Goal: Navigation & Orientation: Find specific page/section

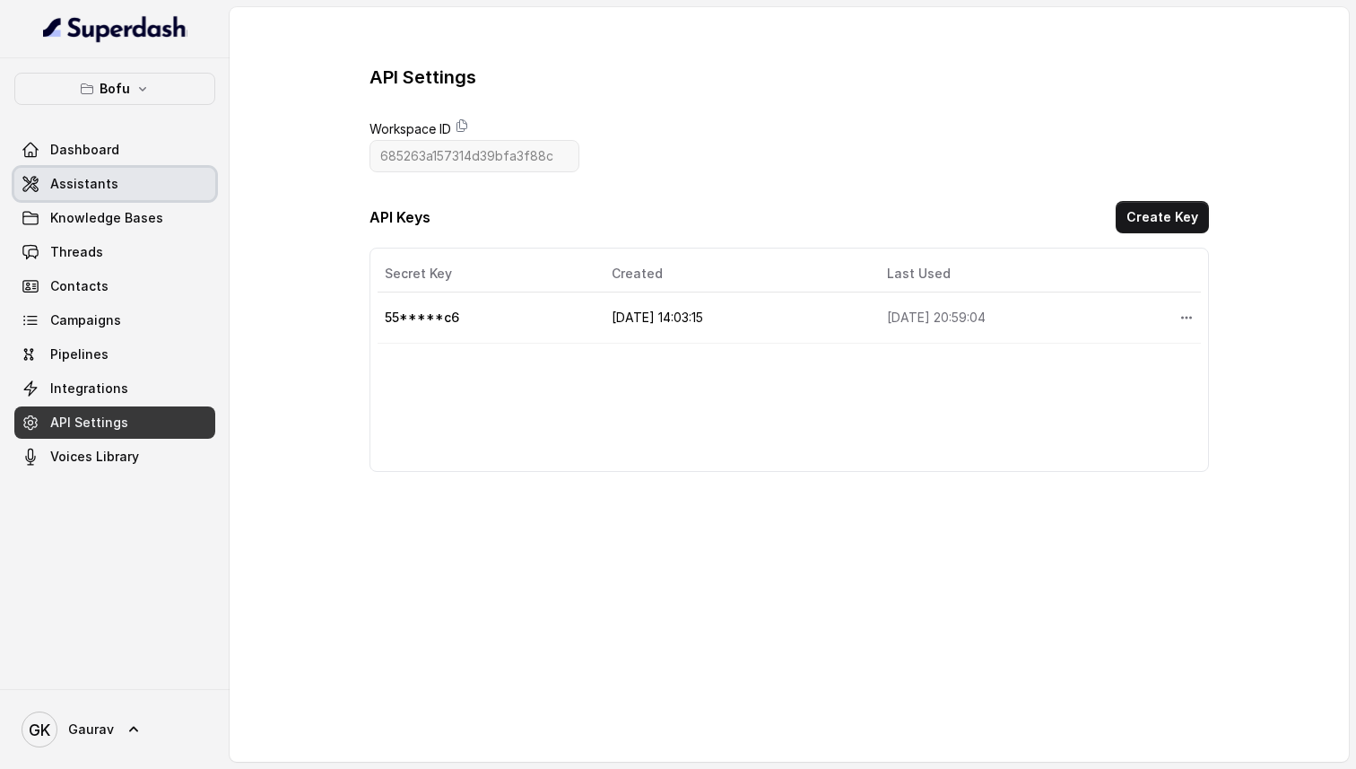
click at [119, 185] on link "Assistants" at bounding box center [114, 184] width 201 height 32
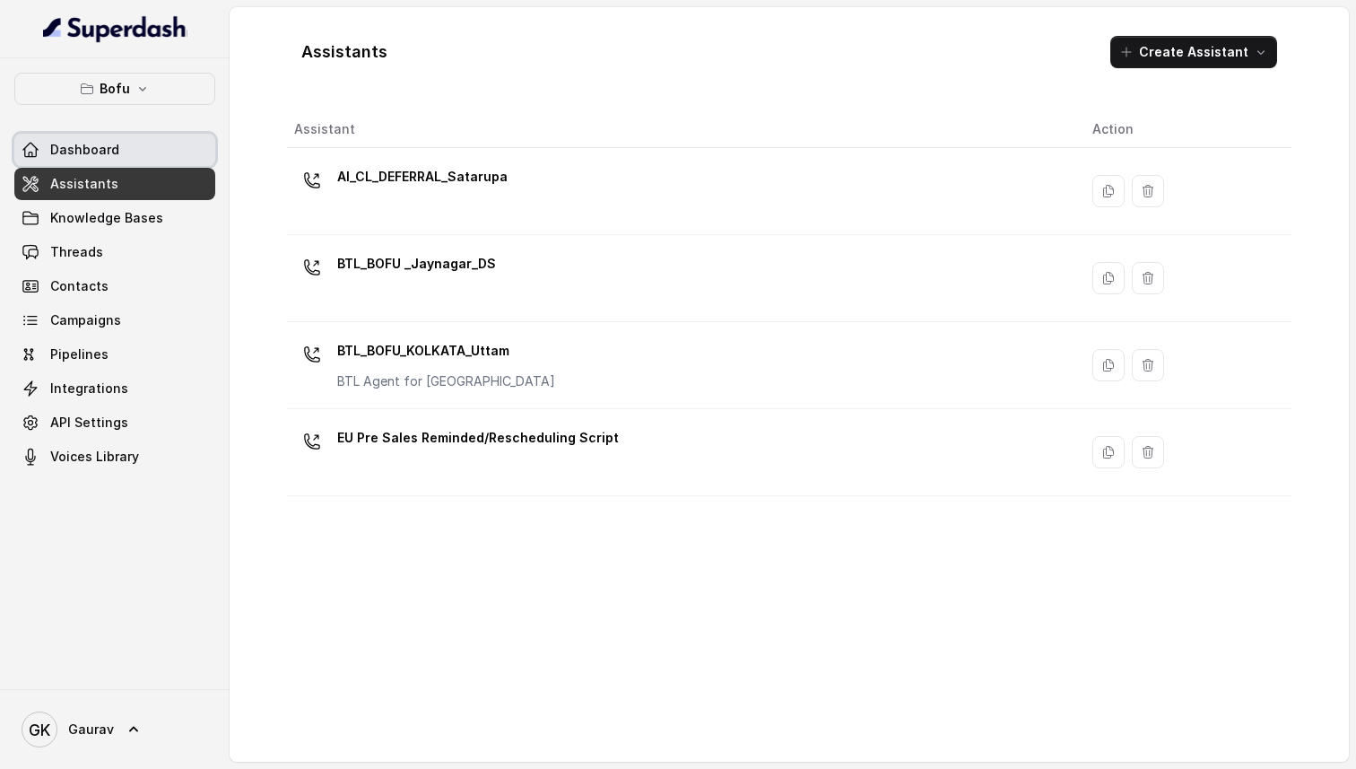
click at [57, 163] on link "Dashboard" at bounding box center [114, 150] width 201 height 32
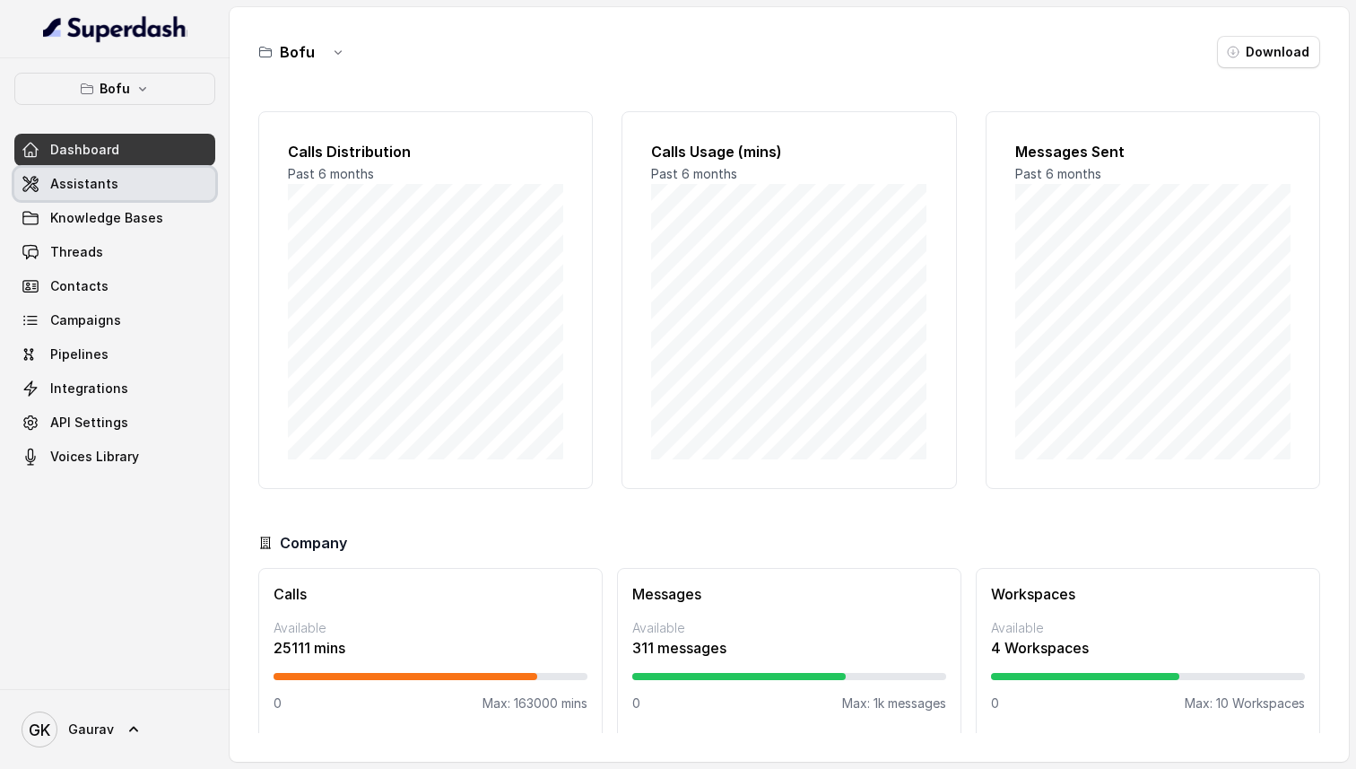
click at [72, 181] on span "Assistants" at bounding box center [84, 184] width 68 height 18
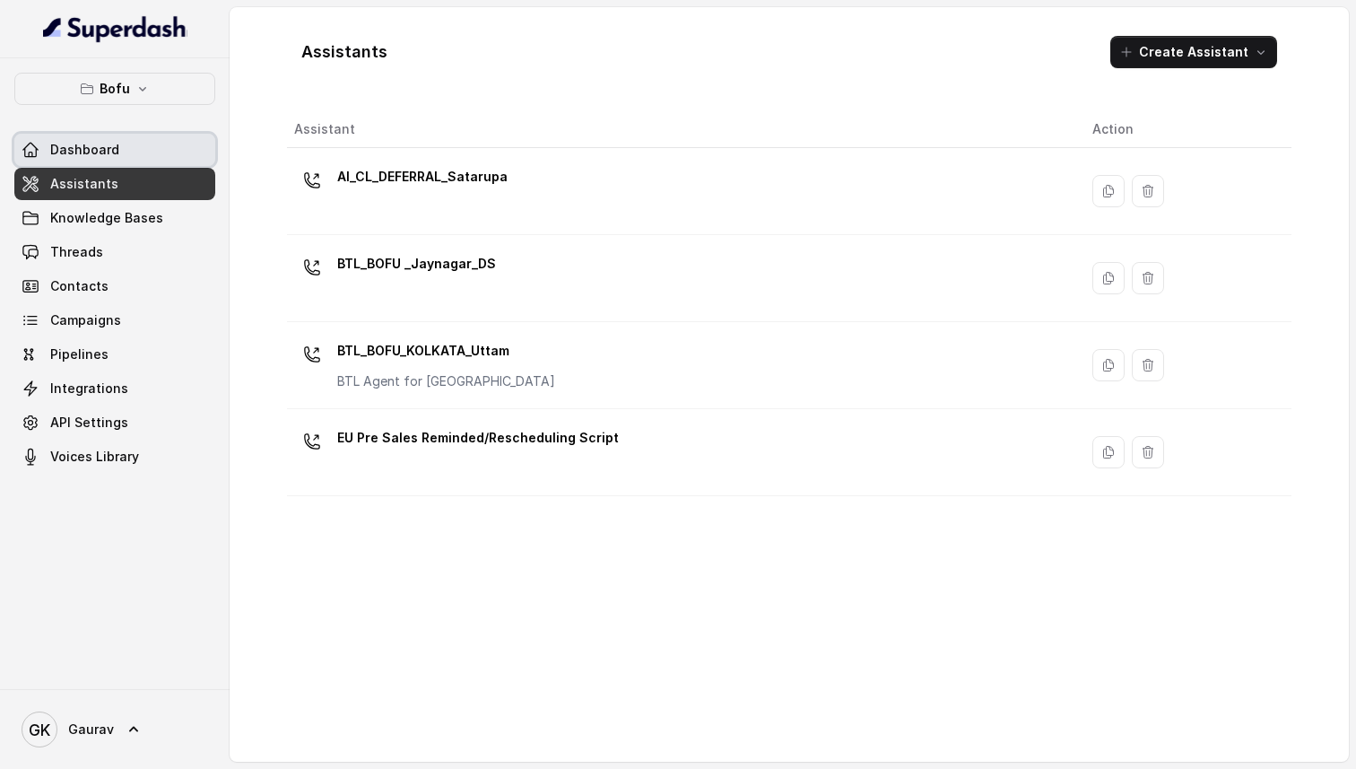
click at [97, 154] on span "Dashboard" at bounding box center [84, 150] width 69 height 18
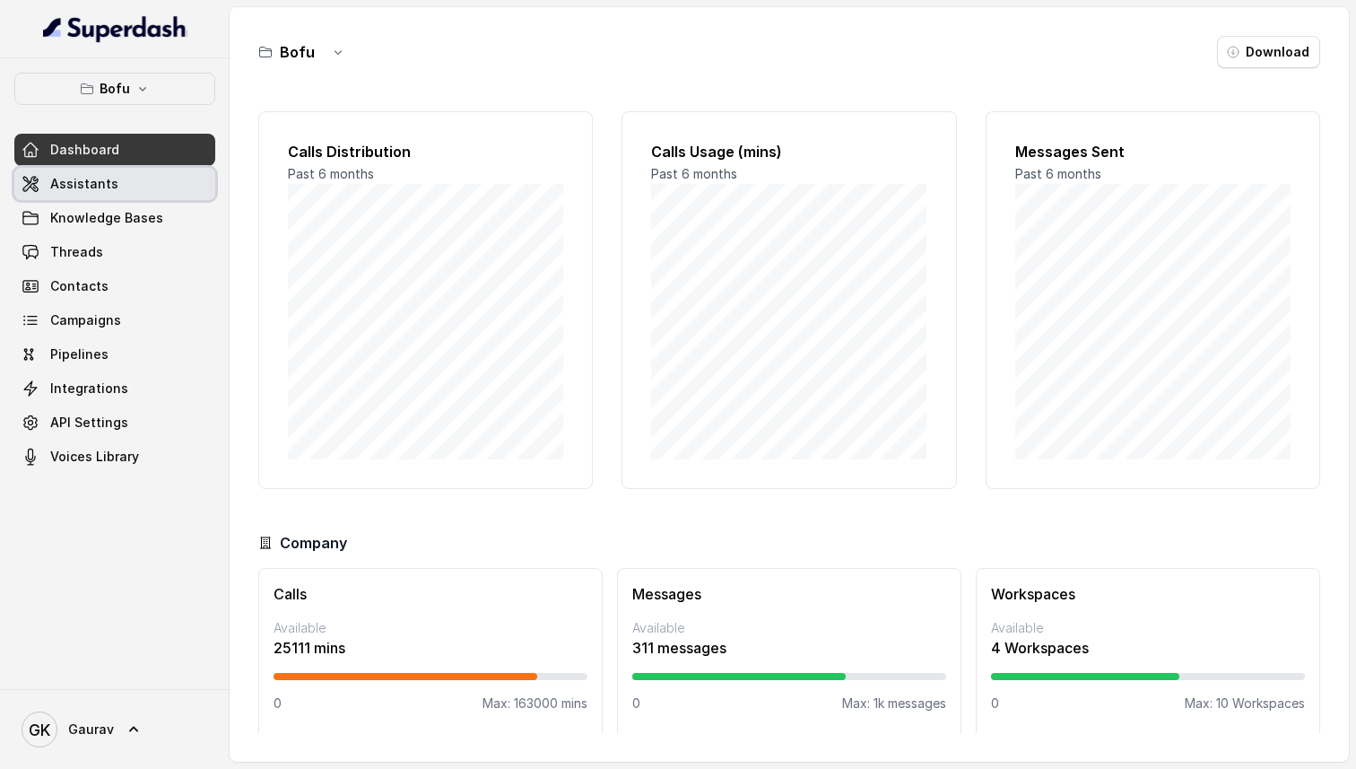
click at [108, 192] on span "Assistants" at bounding box center [84, 184] width 68 height 18
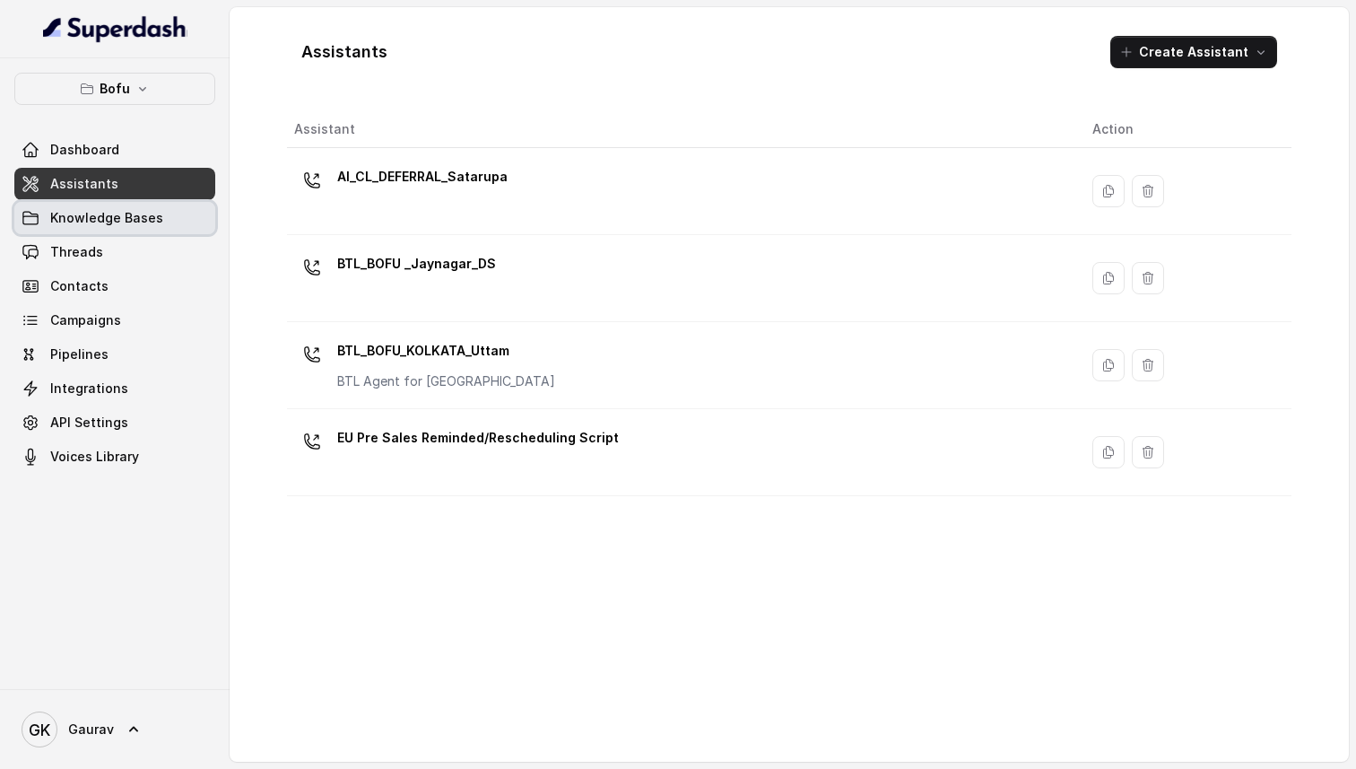
click at [107, 221] on span "Knowledge Bases" at bounding box center [106, 218] width 113 height 18
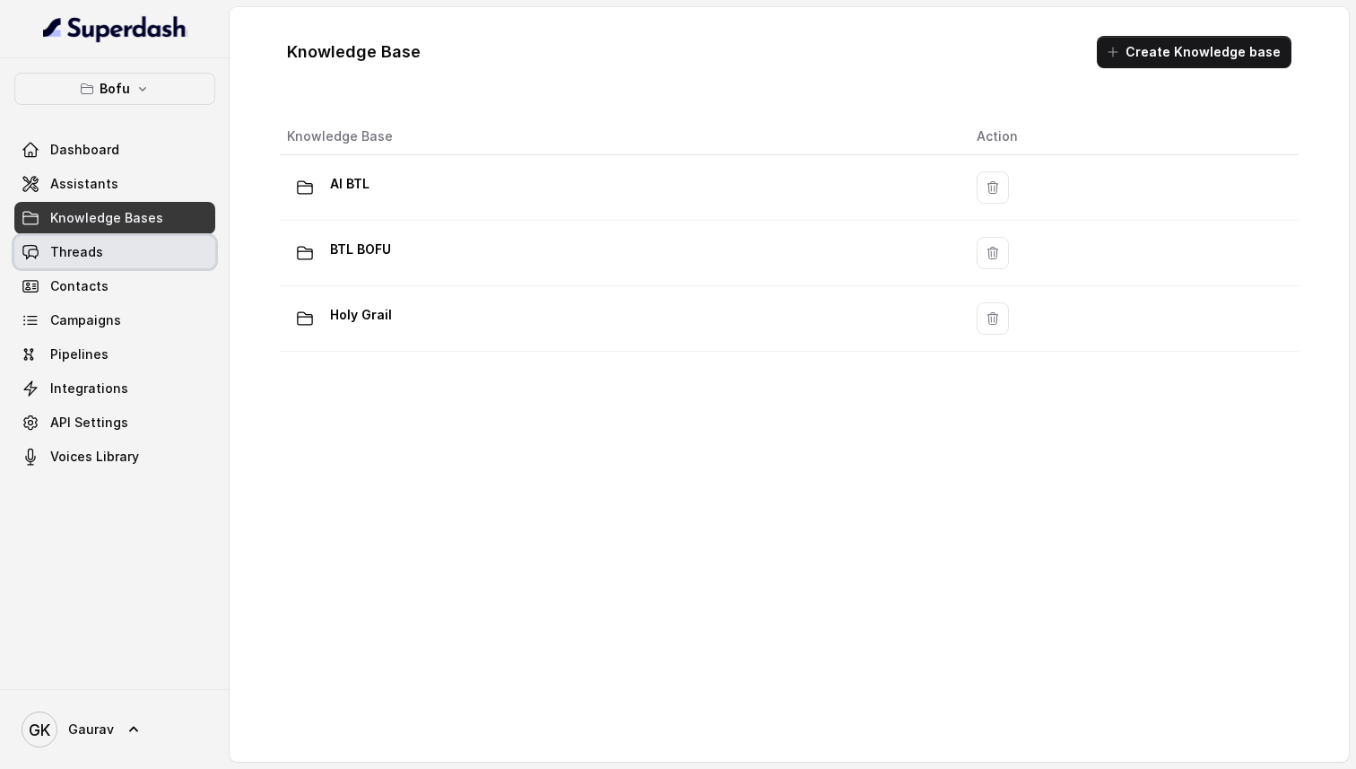
click at [131, 252] on link "Threads" at bounding box center [114, 252] width 201 height 32
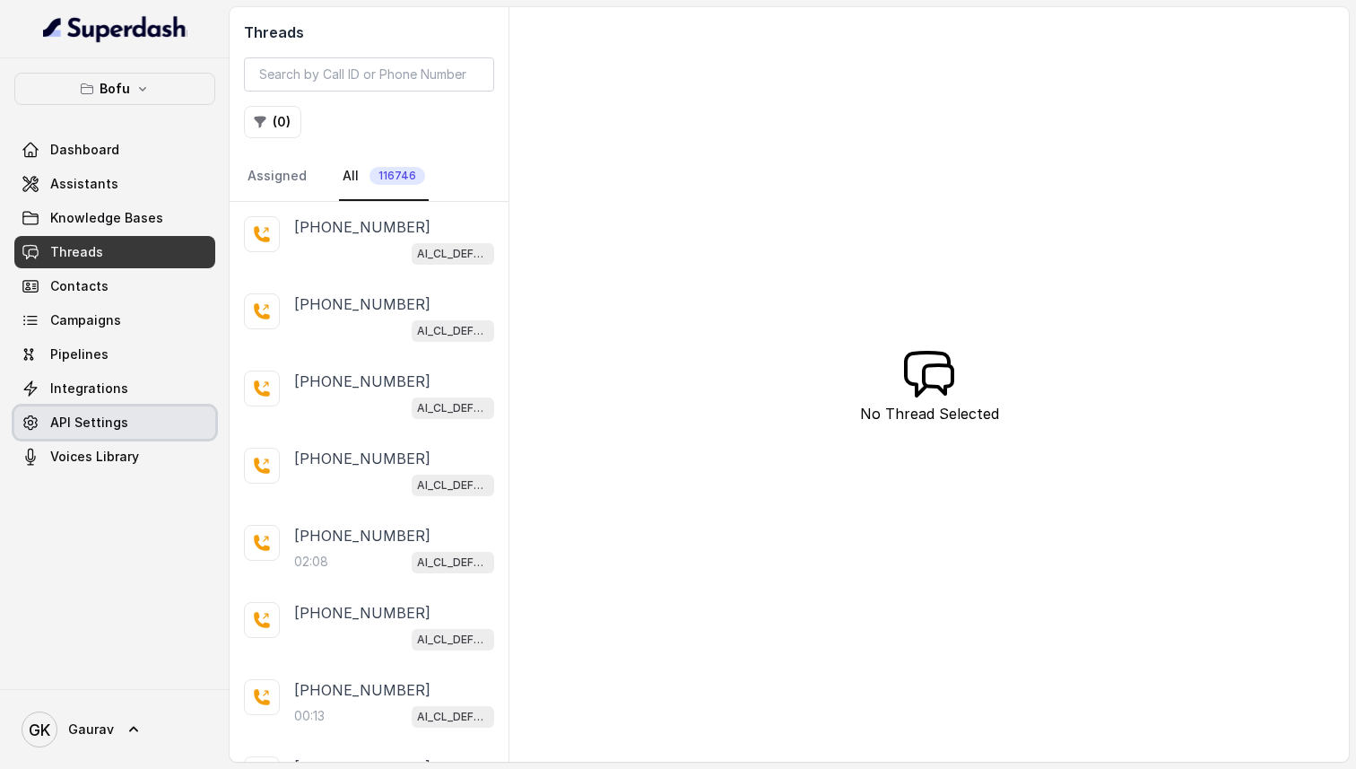
click at [106, 415] on span "API Settings" at bounding box center [89, 422] width 78 height 18
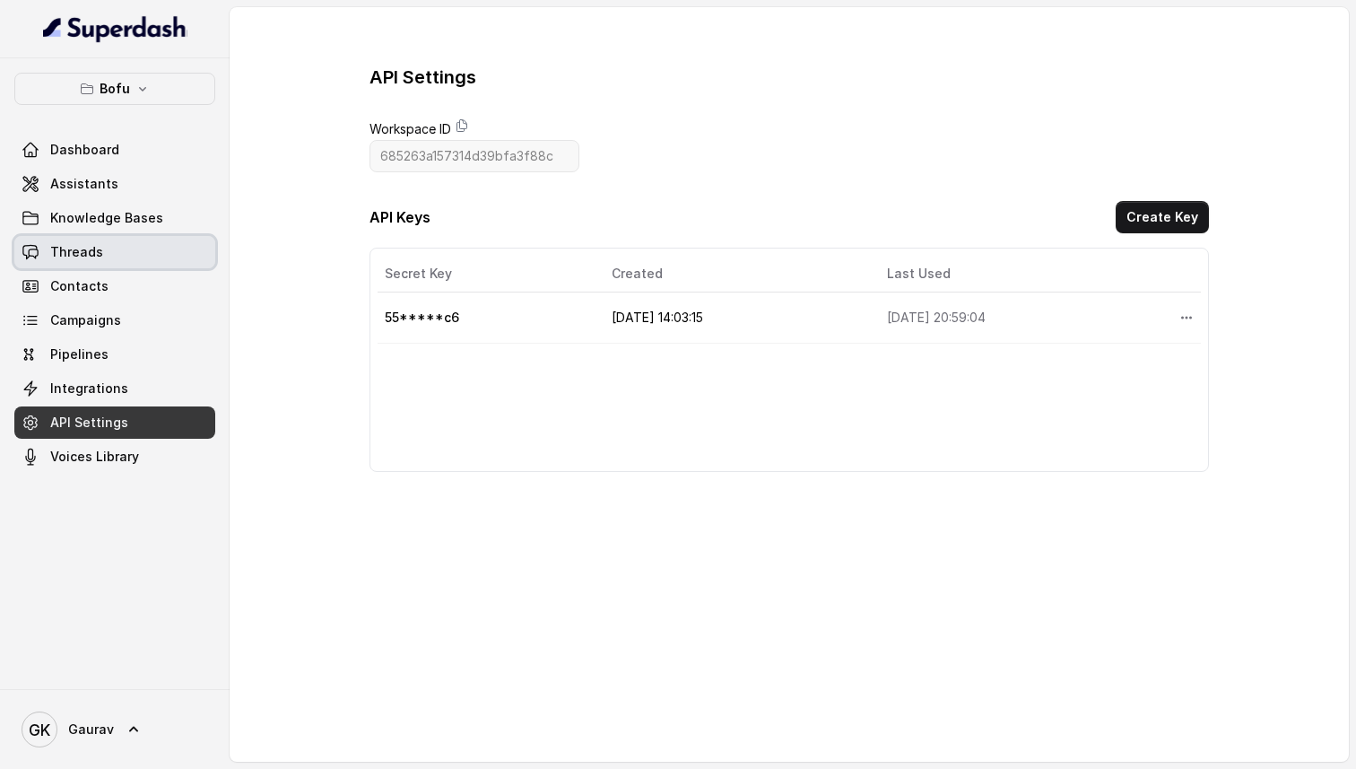
click at [133, 237] on link "Threads" at bounding box center [114, 252] width 201 height 32
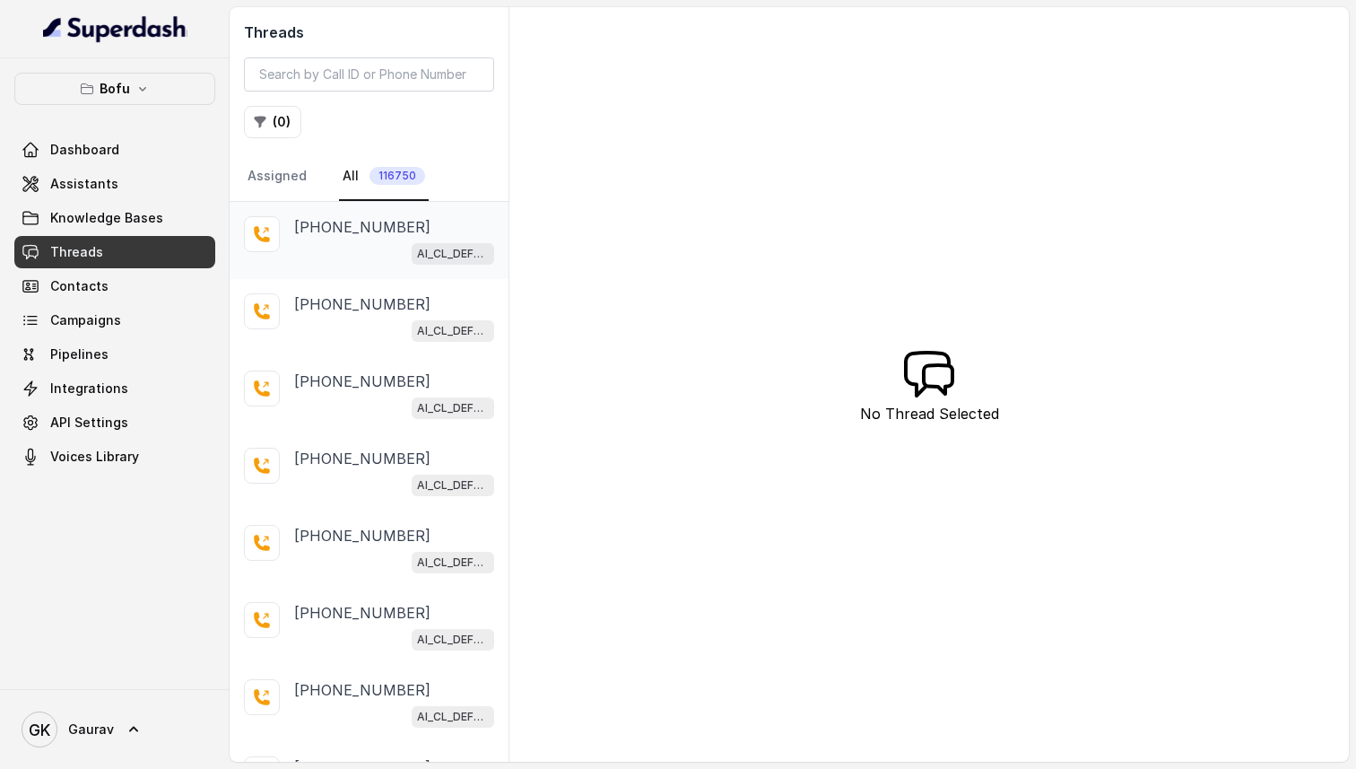
click at [336, 259] on div "AI_CL_DEFERRAL_Satarupa" at bounding box center [394, 252] width 200 height 23
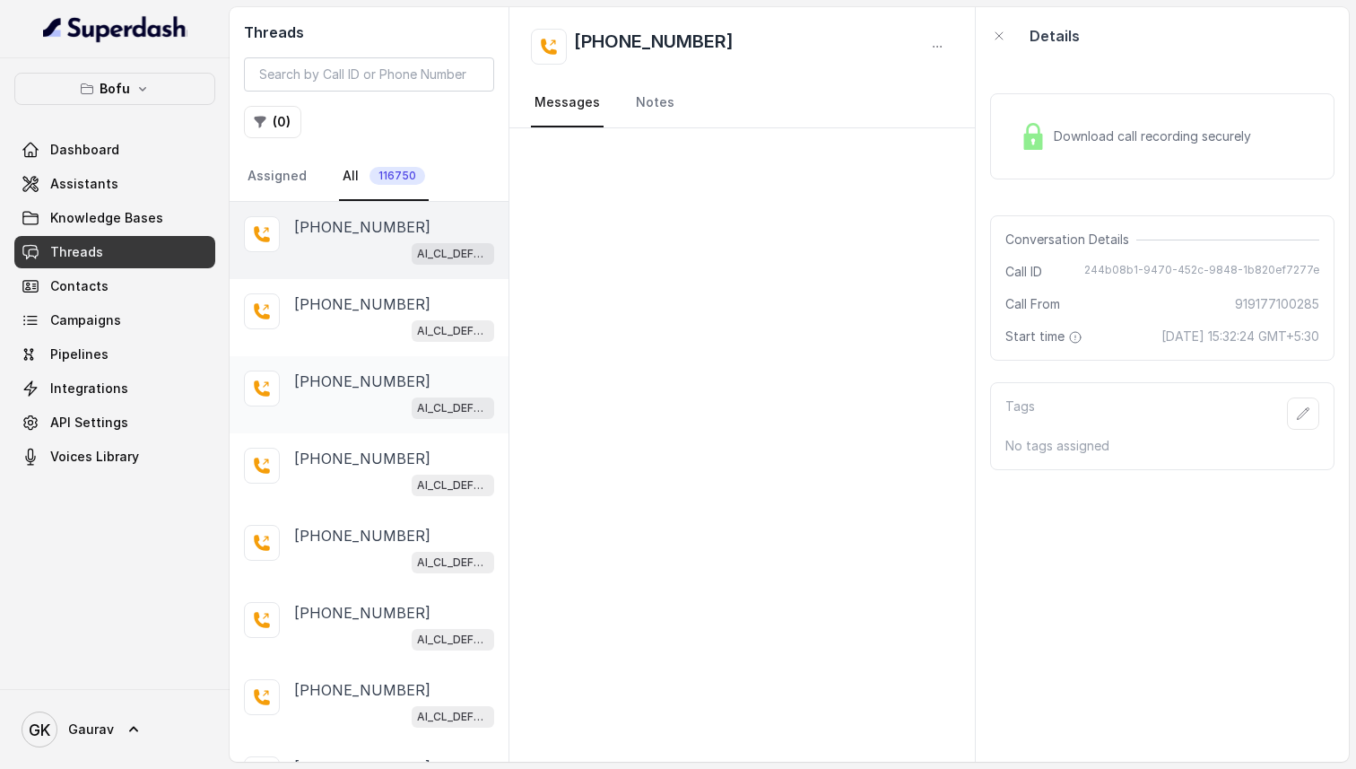
click at [335, 398] on div "AI_CL_DEFERRAL_Satarupa" at bounding box center [394, 407] width 200 height 23
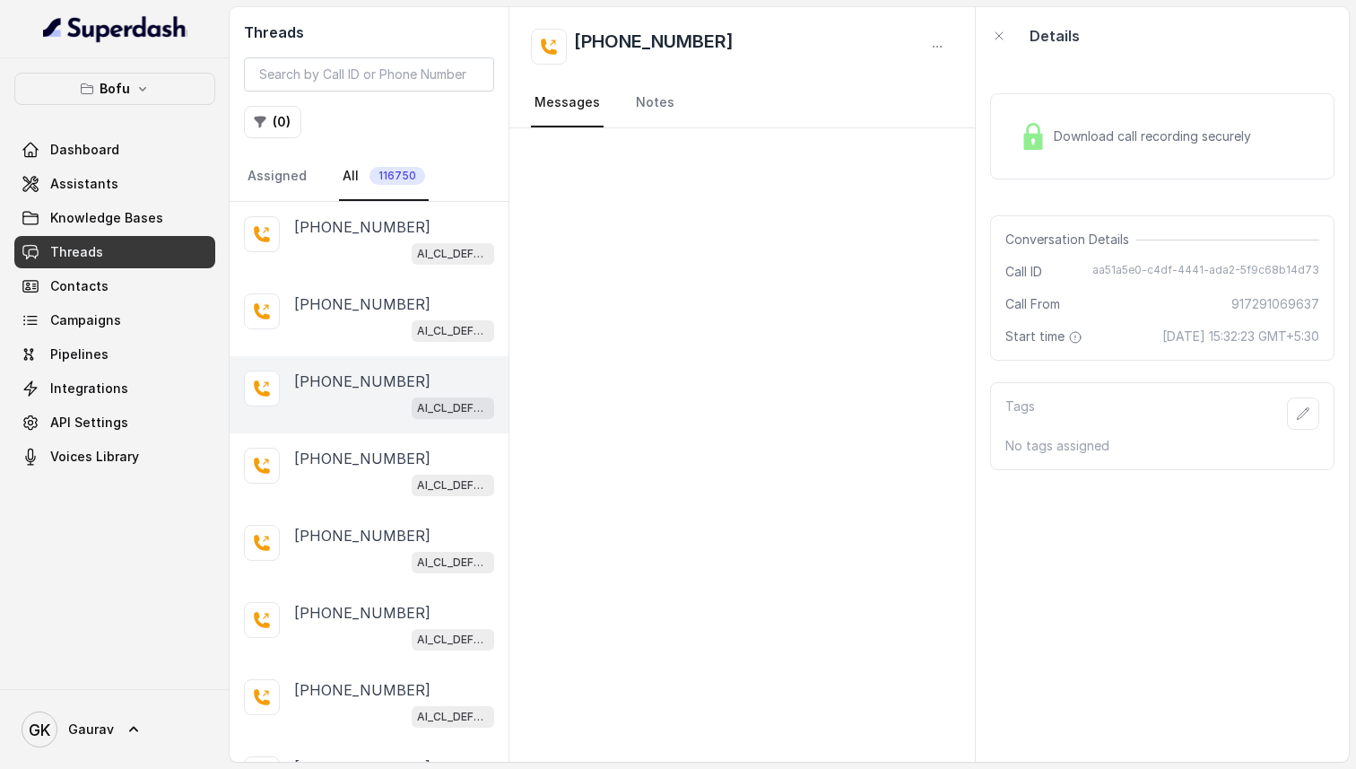
click at [153, 122] on div "Bofu Dashboard Assistants Knowledge Bases Threads Contacts Campaigns Pipelines …" at bounding box center [114, 273] width 201 height 400
click at [146, 135] on link "Dashboard" at bounding box center [114, 150] width 201 height 32
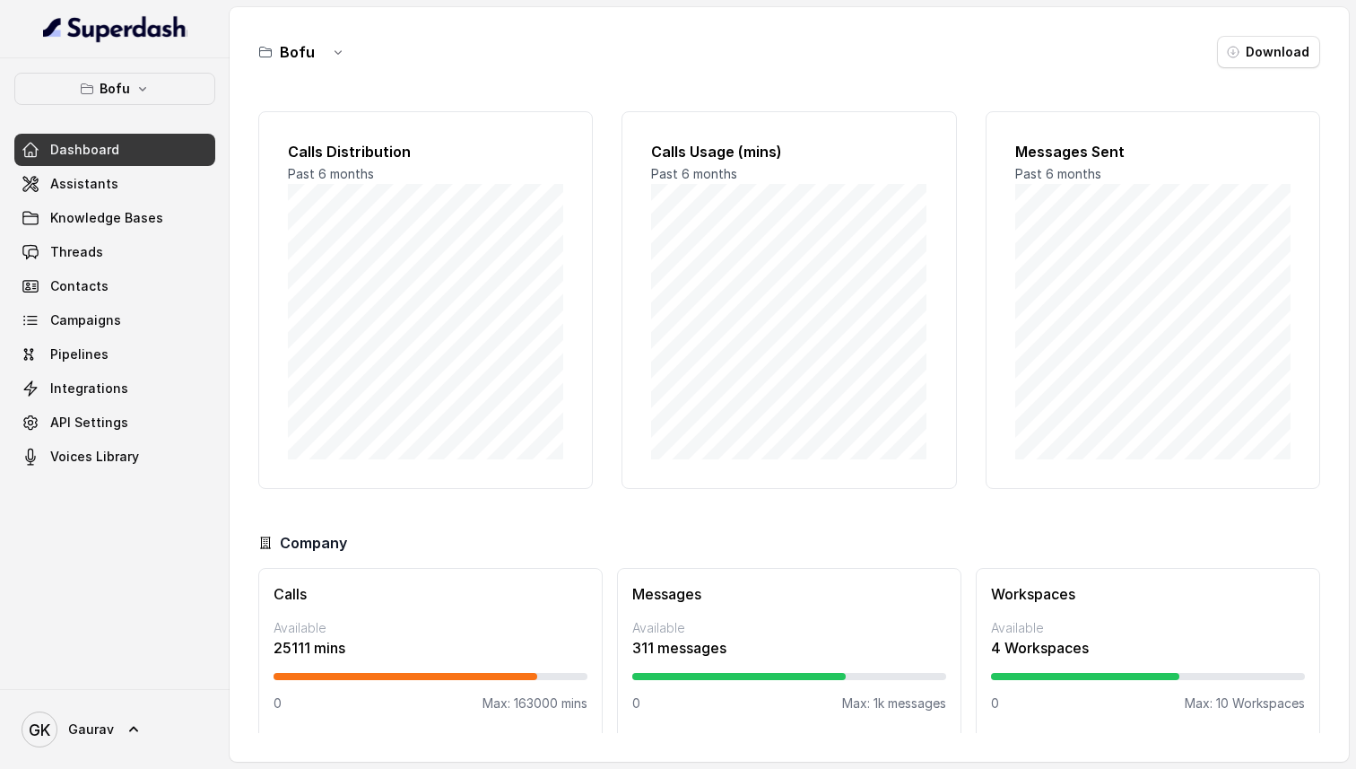
scroll to position [7, 0]
